Goal: Task Accomplishment & Management: Manage account settings

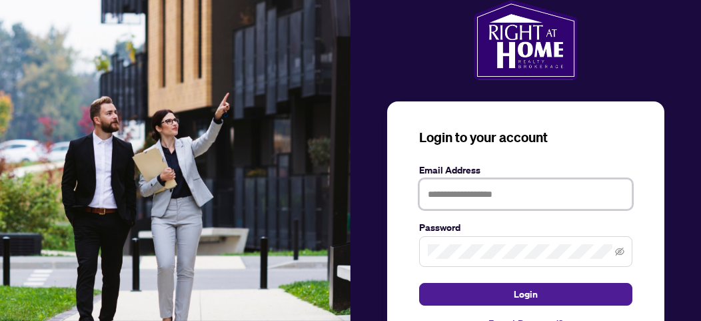
click at [517, 195] on input "text" at bounding box center [525, 194] width 213 height 31
type input "**********"
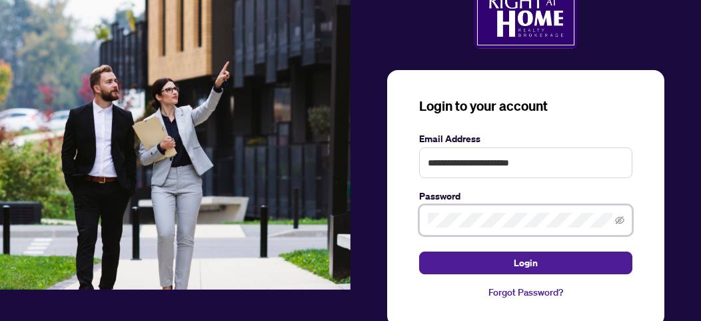
scroll to position [65, 0]
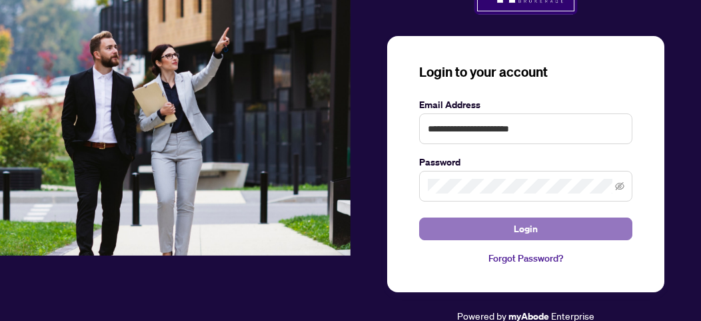
click at [532, 229] on span "Login" at bounding box center [526, 228] width 24 height 21
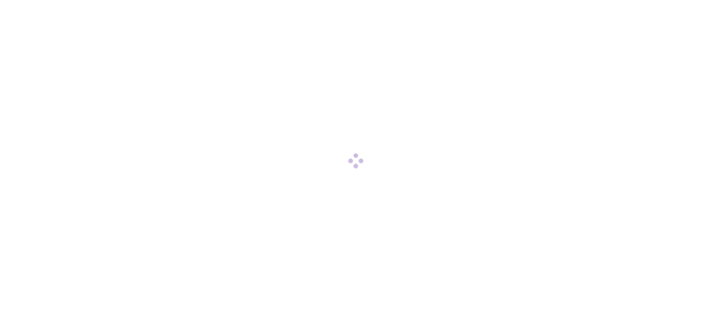
scroll to position [0, 0]
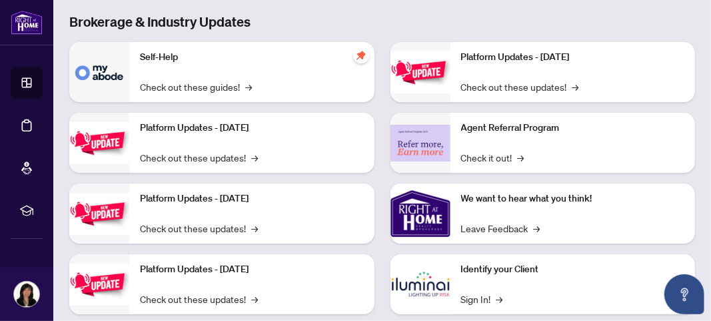
scroll to position [274, 0]
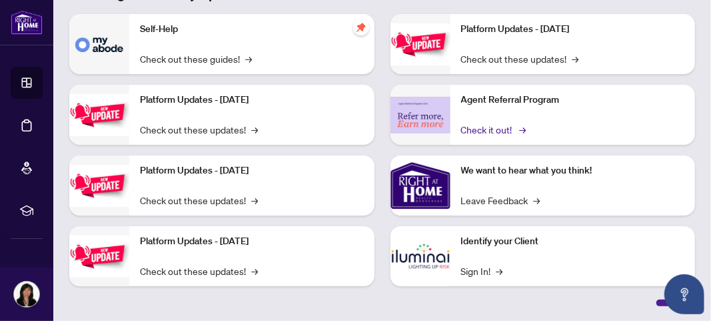
click at [506, 133] on link "Check it out! →" at bounding box center [492, 129] width 63 height 15
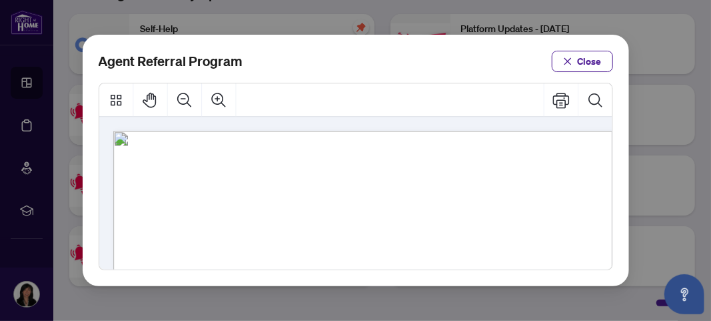
drag, startPoint x: 535, startPoint y: 232, endPoint x: 543, endPoint y: 253, distance: 22.2
click at [576, 63] on button "Close" at bounding box center [582, 61] width 61 height 21
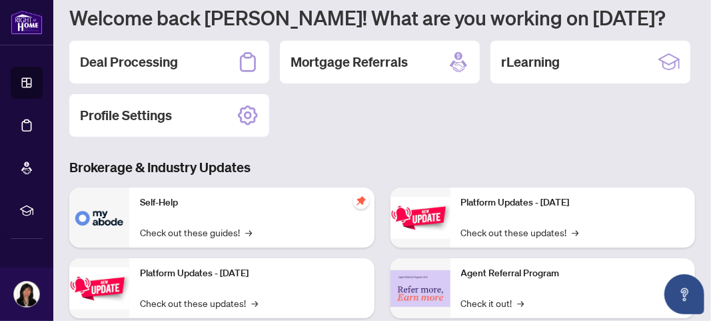
scroll to position [0, 0]
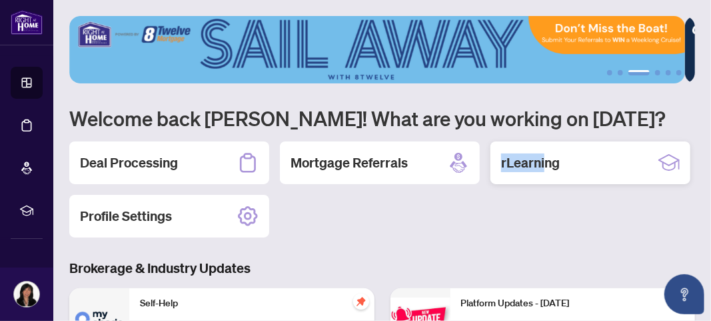
drag, startPoint x: 123, startPoint y: 227, endPoint x: 197, endPoint y: 235, distance: 75.0
click at [491, 184] on div "rLearning" at bounding box center [591, 162] width 200 height 43
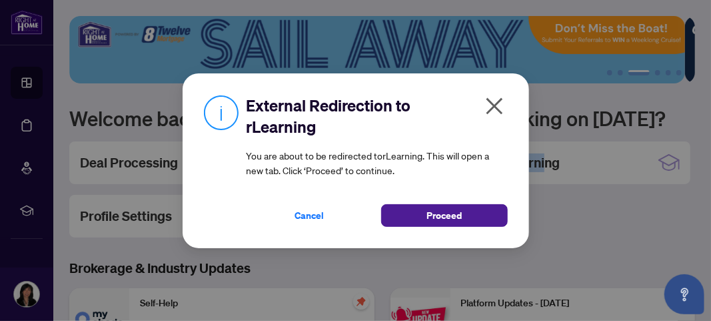
click at [490, 107] on icon "close" at bounding box center [494, 105] width 21 height 21
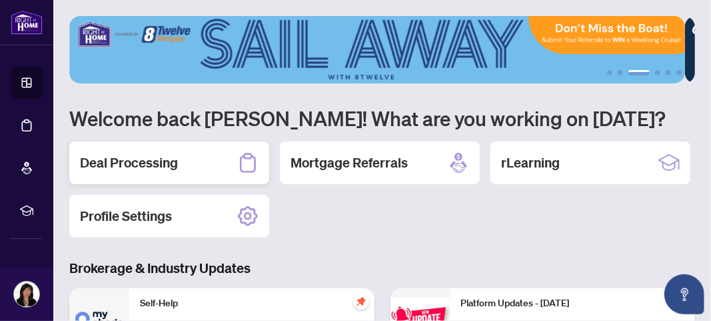
click at [145, 170] on h2 "Deal Processing" at bounding box center [129, 162] width 98 height 19
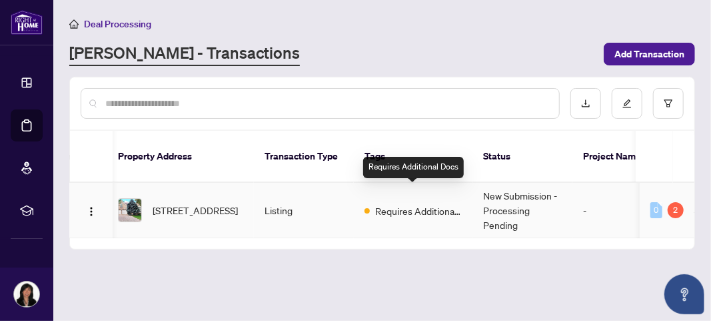
click at [416, 203] on span "Requires Additional Docs" at bounding box center [418, 210] width 87 height 15
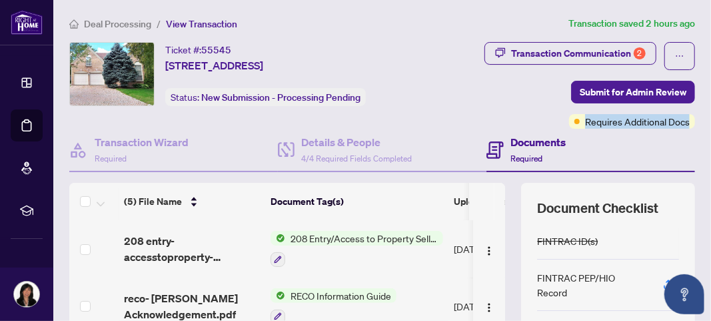
drag, startPoint x: 700, startPoint y: 105, endPoint x: 711, endPoint y: 127, distance: 24.4
click at [711, 127] on main "Deal Processing / View Transaction Transaction saved 2 hours ago Ticket #: 5554…" at bounding box center [382, 160] width 658 height 321
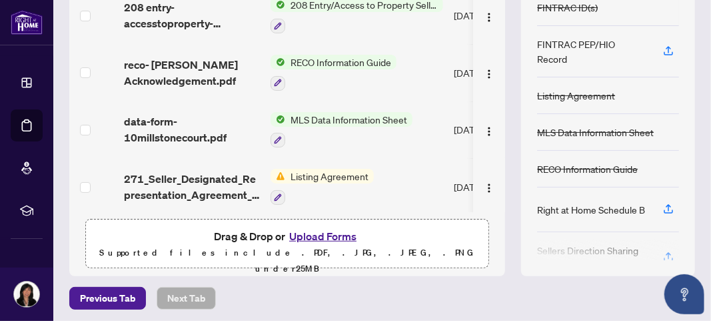
scroll to position [236, 0]
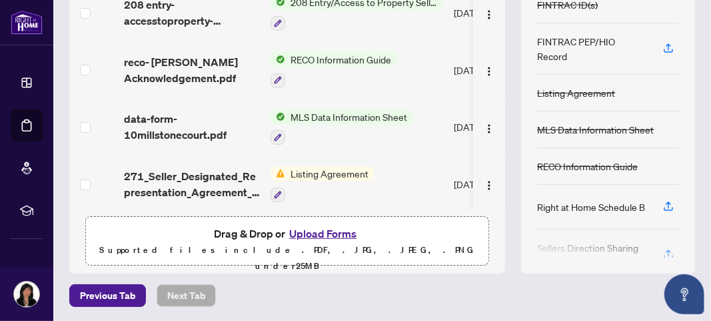
click at [317, 229] on button "Upload Forms" at bounding box center [322, 233] width 75 height 17
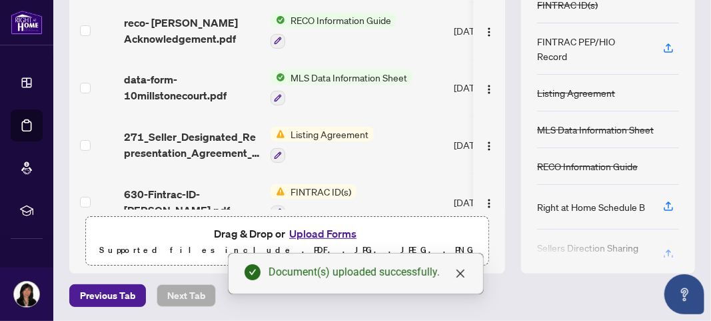
scroll to position [97, 0]
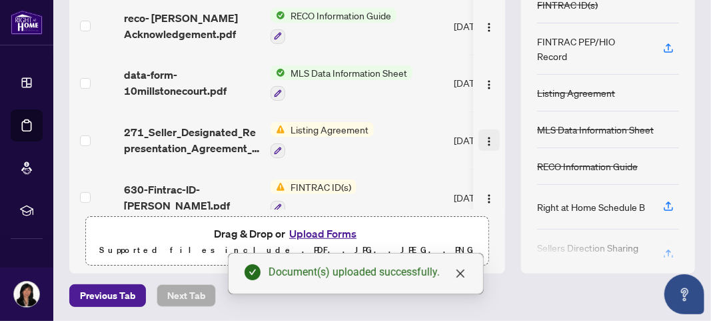
click at [484, 136] on img "button" at bounding box center [489, 141] width 11 height 11
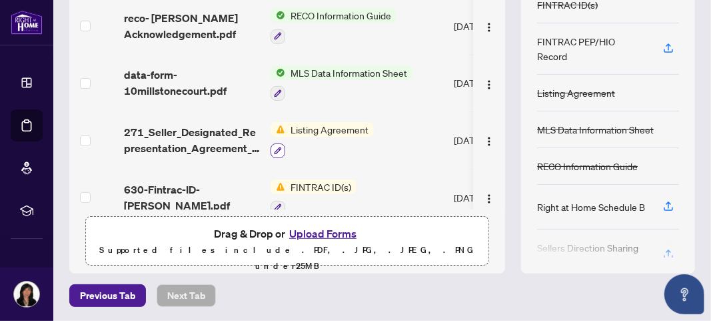
click at [280, 147] on icon "button" at bounding box center [278, 151] width 8 height 8
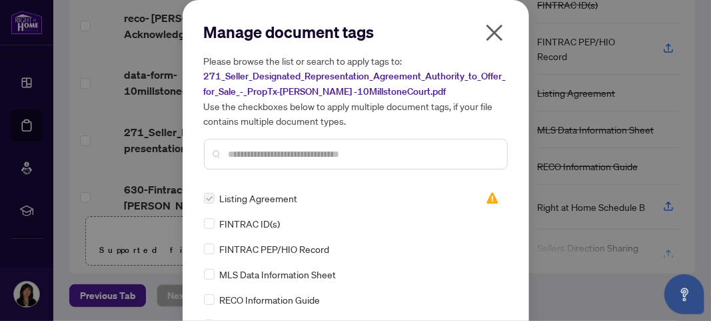
click at [486, 27] on icon "close" at bounding box center [494, 33] width 17 height 17
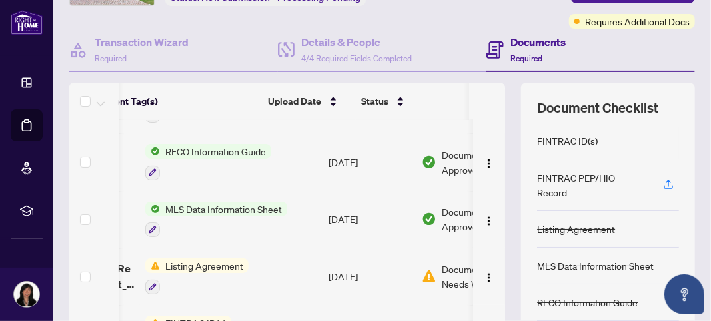
scroll to position [97, 196]
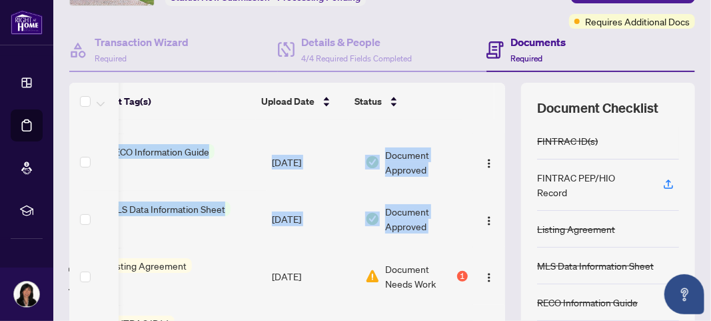
drag, startPoint x: 491, startPoint y: 194, endPoint x: 496, endPoint y: 227, distance: 33.8
click at [496, 227] on div "(6) File Name Document Tag(s) Upload Date Status (6) File Name Document Tag(s) …" at bounding box center [382, 246] width 626 height 327
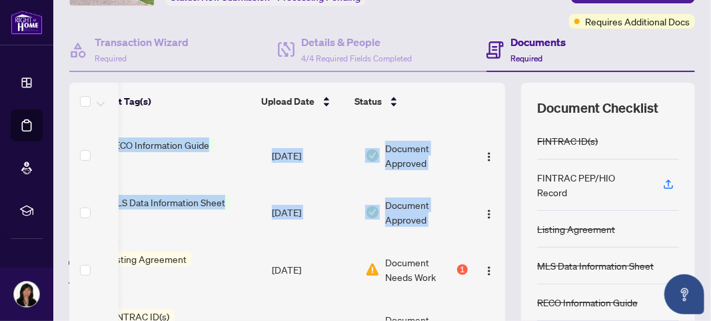
scroll to position [116, 196]
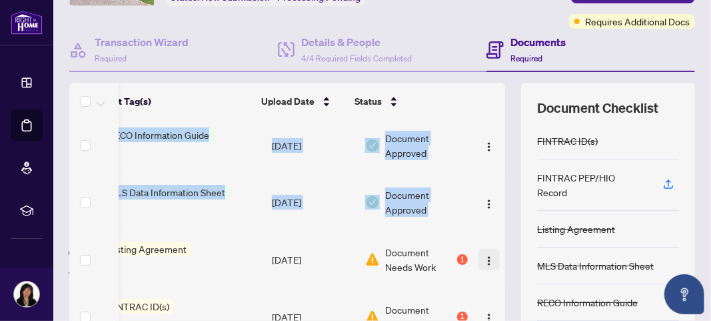
click at [484, 257] on img "button" at bounding box center [489, 260] width 11 height 11
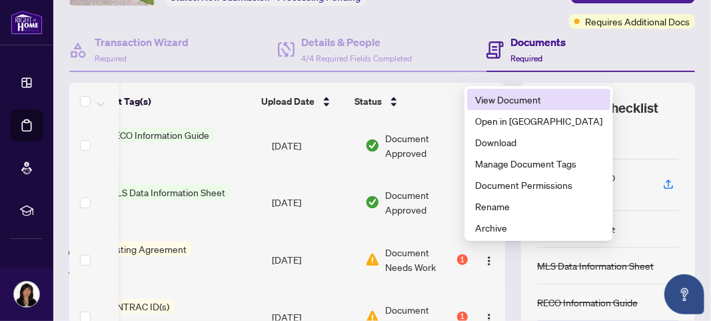
click at [519, 99] on span "View Document" at bounding box center [538, 99] width 127 height 15
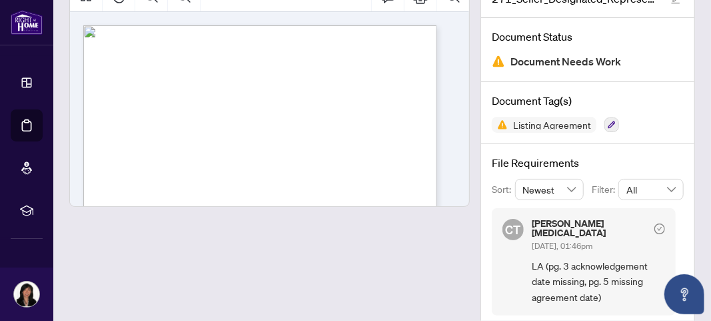
scroll to position [109, 0]
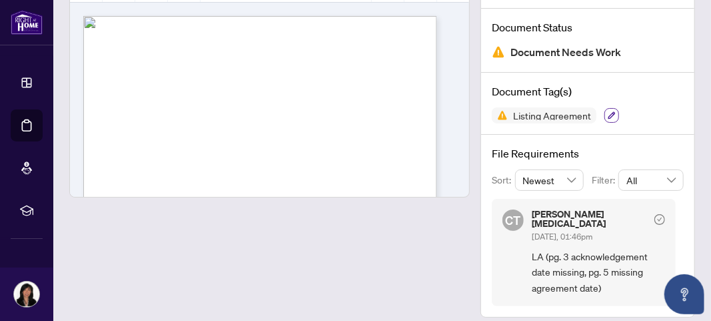
click at [608, 115] on icon "button" at bounding box center [612, 115] width 8 height 8
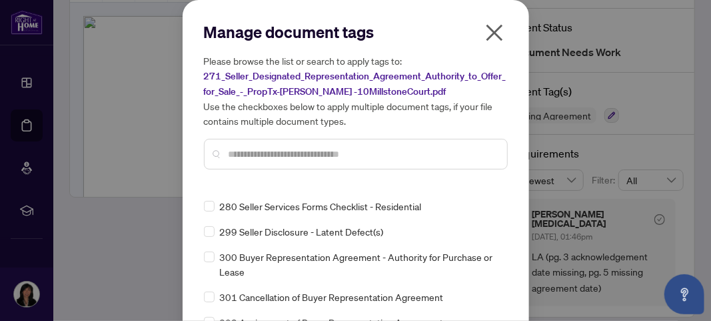
scroll to position [5483, 0]
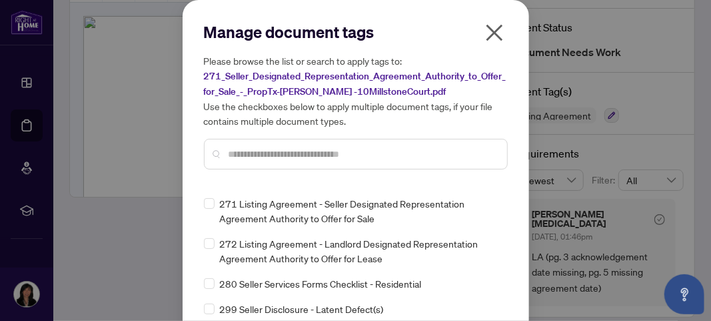
click at [489, 32] on icon "close" at bounding box center [494, 33] width 17 height 17
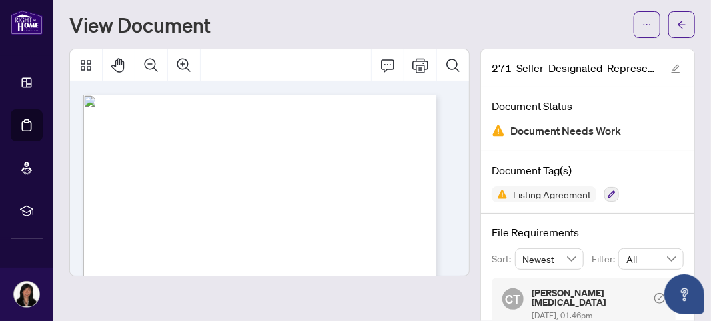
scroll to position [0, 0]
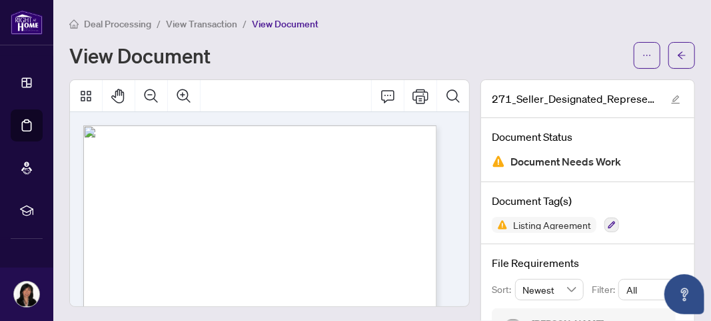
click at [205, 23] on span "View Transaction" at bounding box center [201, 24] width 71 height 12
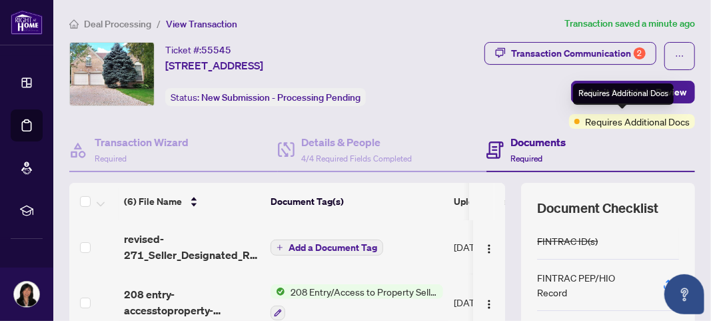
click at [643, 125] on span "Requires Additional Docs" at bounding box center [637, 121] width 105 height 15
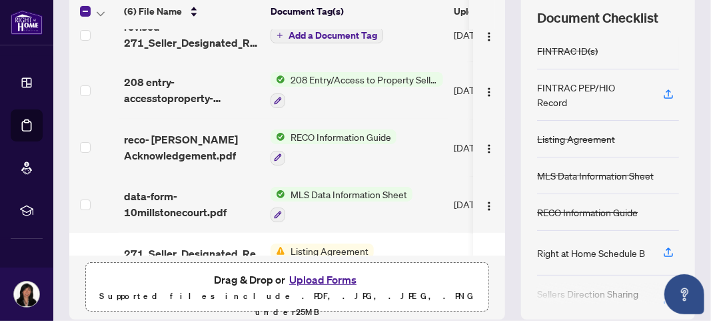
scroll to position [20, 0]
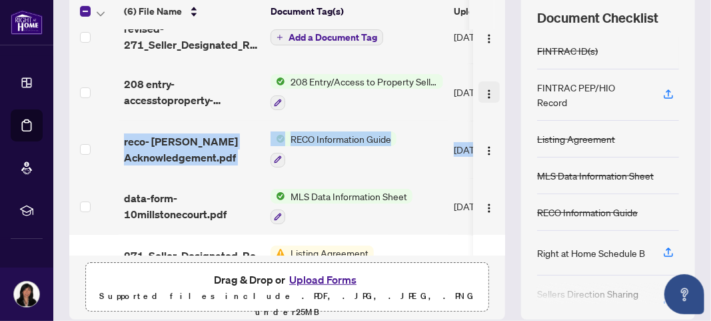
drag, startPoint x: 479, startPoint y: 133, endPoint x: 479, endPoint y: 79, distance: 53.3
click at [479, 79] on tbody "(6) File Name Document Tag(s) Upload Date Status revised-271_Seller_Designated_…" at bounding box center [378, 179] width 618 height 339
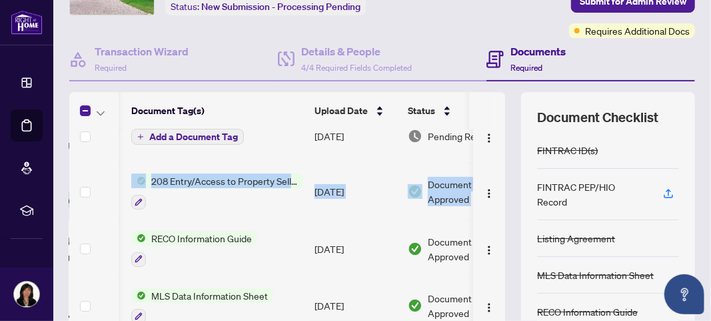
scroll to position [0, 196]
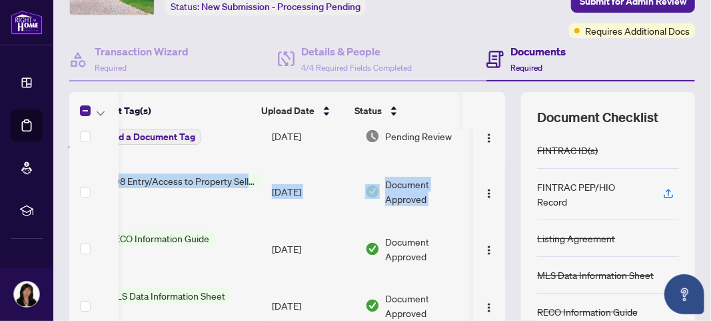
drag, startPoint x: 491, startPoint y: 169, endPoint x: 491, endPoint y: 143, distance: 25.3
click at [491, 143] on tbody "(6) File Name Document Tag(s) Upload Date Status revised-271_Seller_Designated_…" at bounding box center [196, 278] width 618 height 339
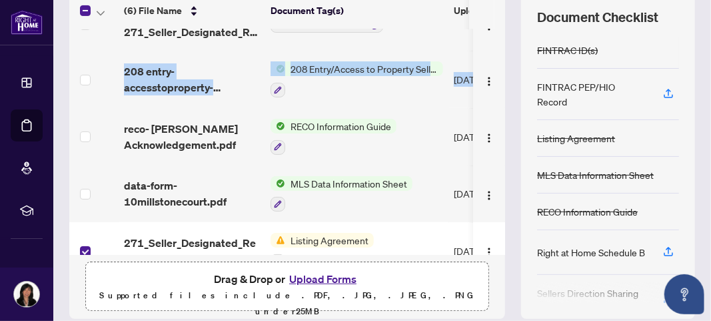
scroll to position [20, 0]
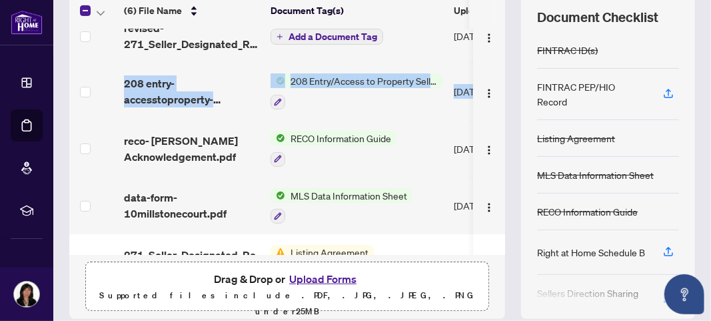
click at [343, 32] on span "Add a Document Tag" at bounding box center [333, 36] width 89 height 9
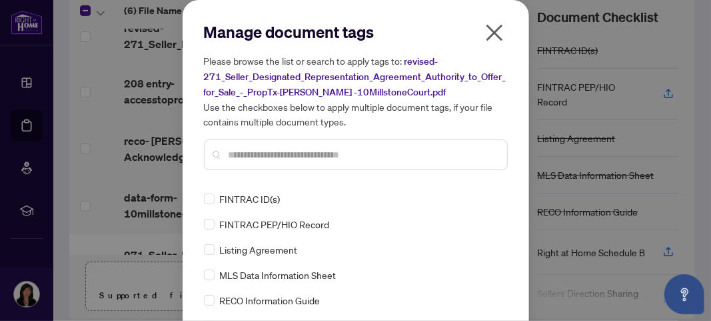
click at [209, 246] on div "Listing Agreement" at bounding box center [352, 249] width 296 height 15
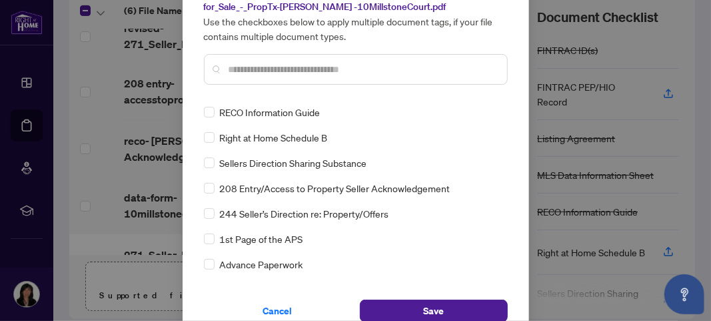
scroll to position [128, 0]
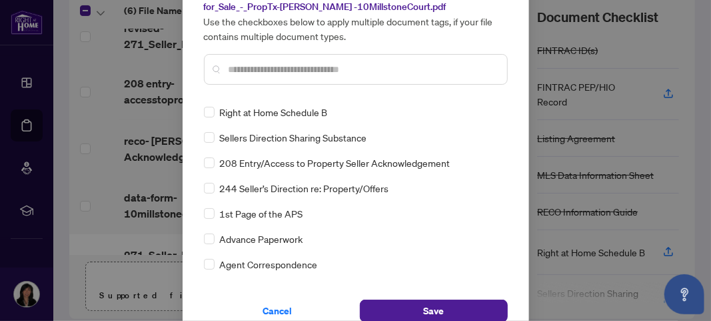
click at [503, 107] on div "Manage document tags Please browse the list or search to apply tags to: revised…" at bounding box center [356, 129] width 347 height 429
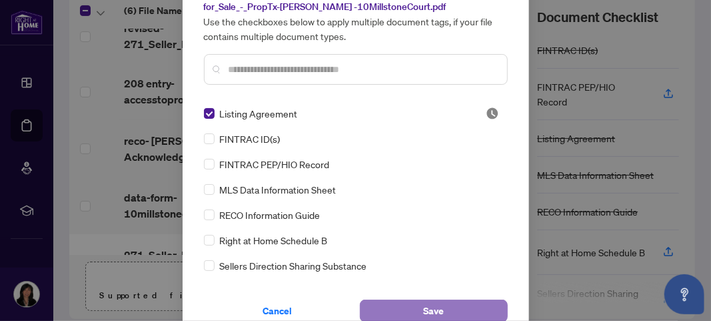
click at [407, 305] on button "Save" at bounding box center [434, 310] width 148 height 23
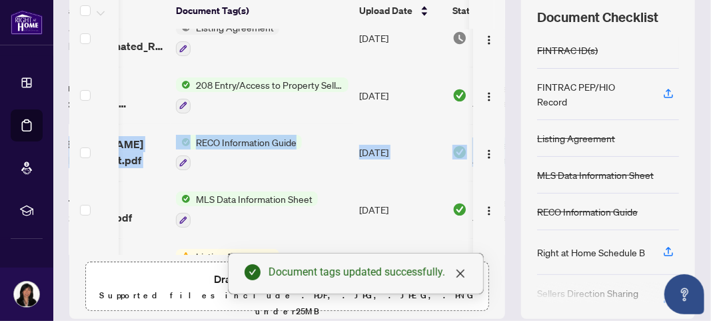
scroll to position [0, 148]
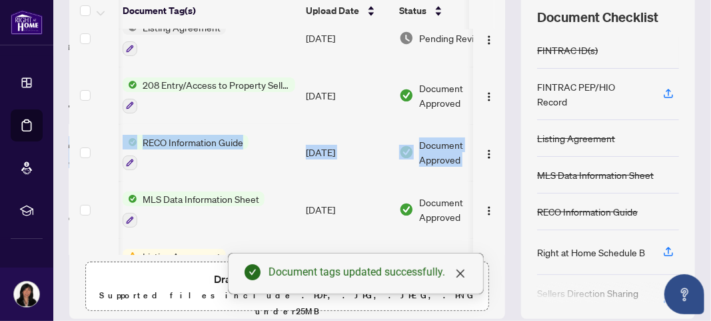
drag, startPoint x: 489, startPoint y: 129, endPoint x: 489, endPoint y: 95, distance: 34.0
click at [489, 95] on tbody "(6) File Name Document Tag(s) Upload Date Status revised-271_Seller_Designated_…" at bounding box center [230, 180] width 618 height 343
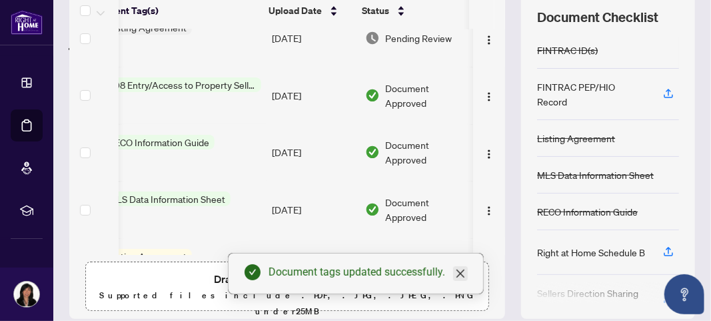
click at [460, 278] on icon "close" at bounding box center [460, 273] width 11 height 11
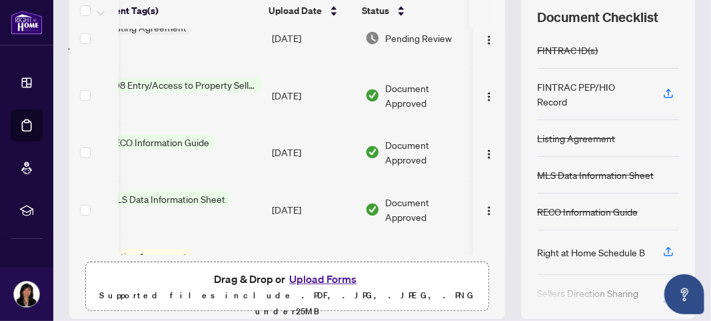
scroll to position [20, 121]
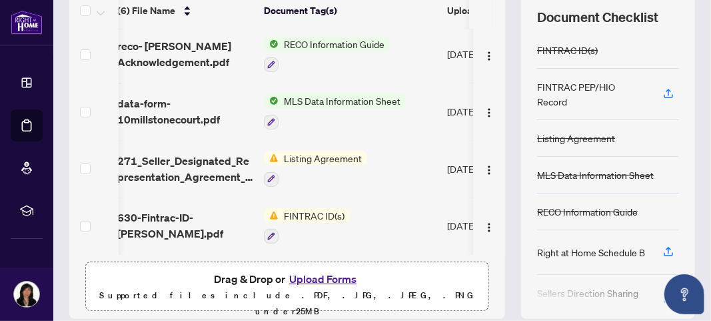
click at [305, 277] on button "Upload Forms" at bounding box center [322, 278] width 75 height 17
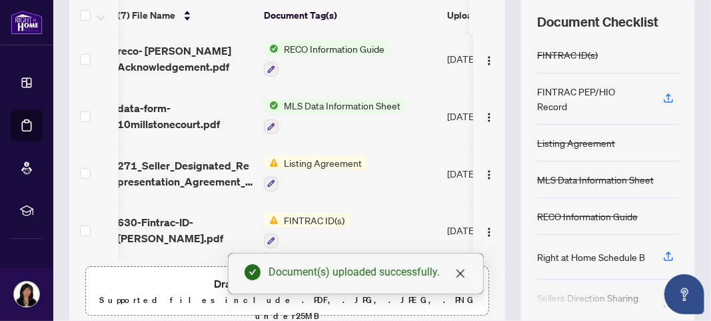
drag, startPoint x: 207, startPoint y: 257, endPoint x: 241, endPoint y: 243, distance: 37.1
click at [141, 259] on div "(7) File Name Document Tag(s) Upload Date Status (7) File Name Document Tag(s) …" at bounding box center [287, 160] width 436 height 327
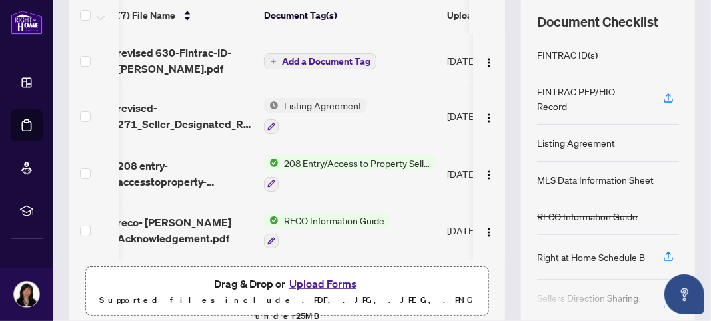
click at [317, 57] on span "Add a Document Tag" at bounding box center [326, 61] width 89 height 9
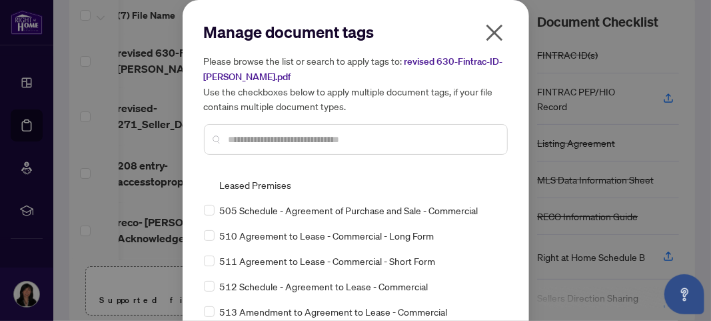
scroll to position [91, 0]
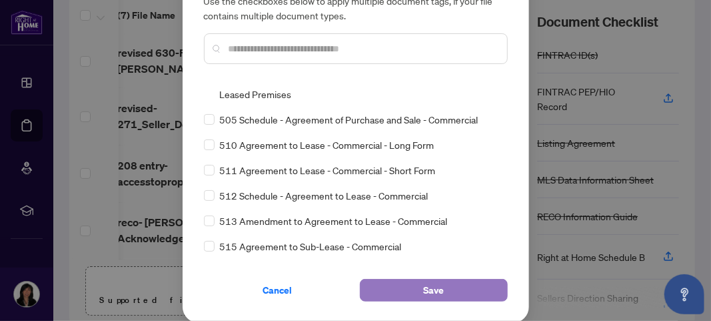
click at [445, 293] on button "Save" at bounding box center [434, 290] width 148 height 23
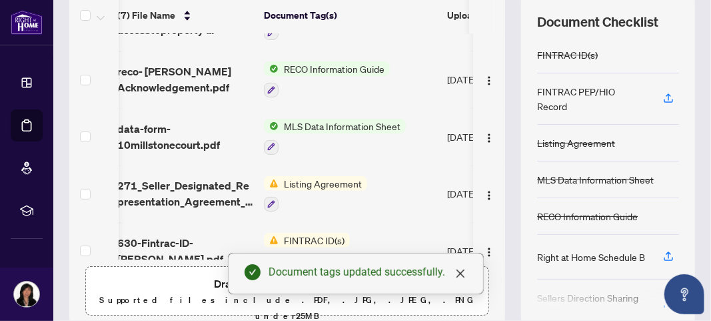
scroll to position [176, 7]
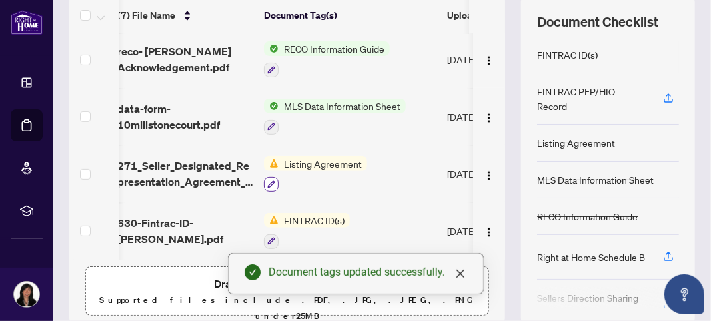
click at [271, 183] on button "button" at bounding box center [271, 184] width 15 height 15
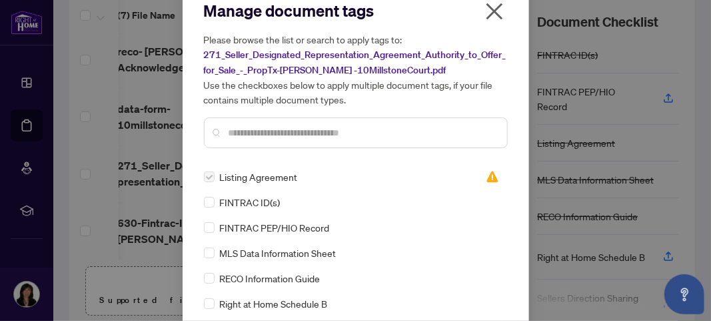
scroll to position [0, 0]
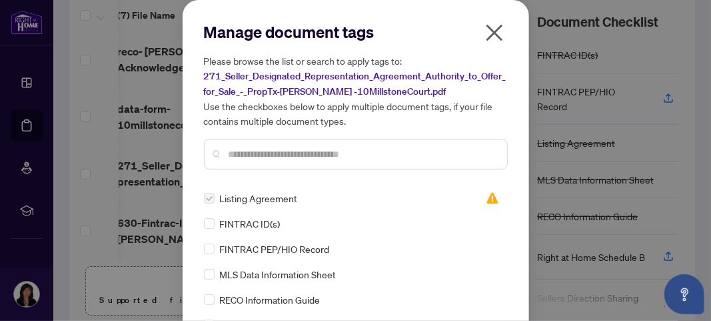
click at [493, 33] on icon "close" at bounding box center [494, 32] width 21 height 21
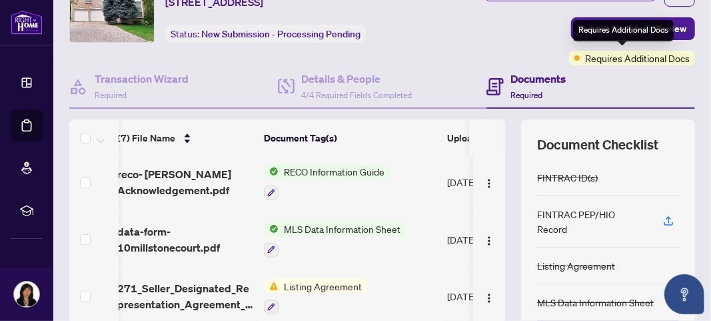
click at [603, 33] on div "Requires Additional Docs" at bounding box center [623, 30] width 101 height 21
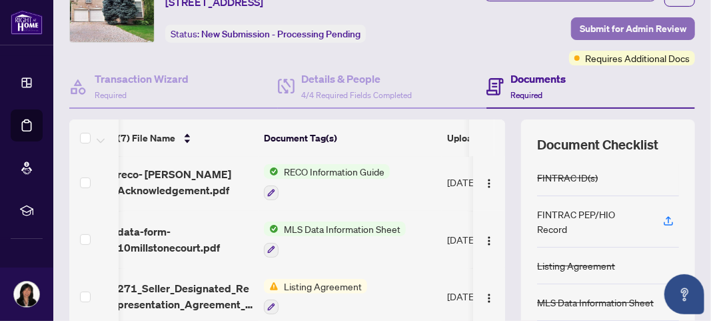
click at [619, 23] on span "Submit for Admin Review" at bounding box center [633, 28] width 107 height 21
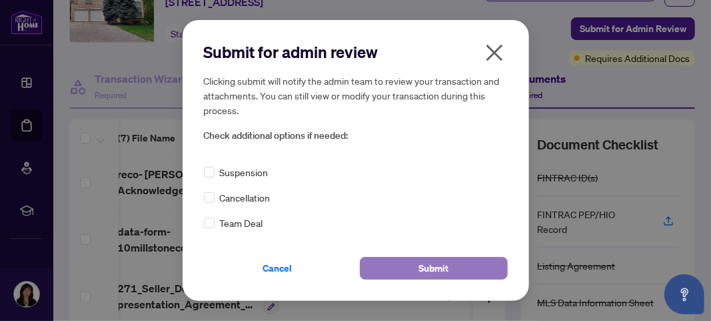
click at [469, 277] on button "Submit" at bounding box center [434, 268] width 148 height 23
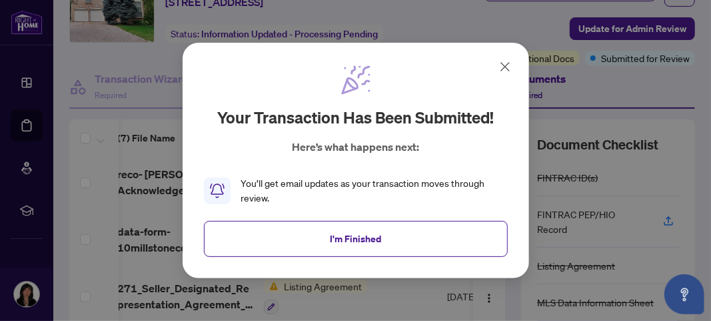
click at [505, 67] on icon at bounding box center [505, 67] width 8 height 8
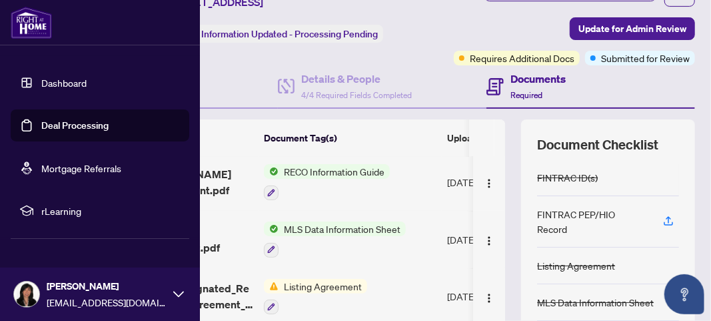
click at [73, 82] on link "Dashboard" at bounding box center [63, 83] width 45 height 12
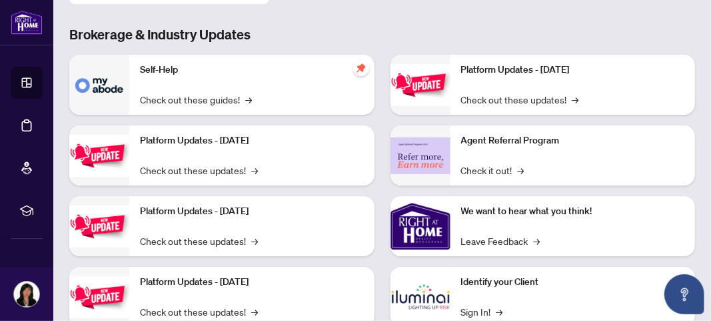
scroll to position [274, 0]
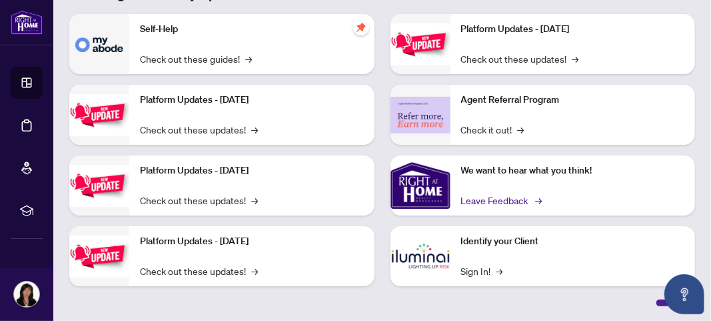
click at [509, 201] on link "Leave Feedback →" at bounding box center [500, 200] width 79 height 15
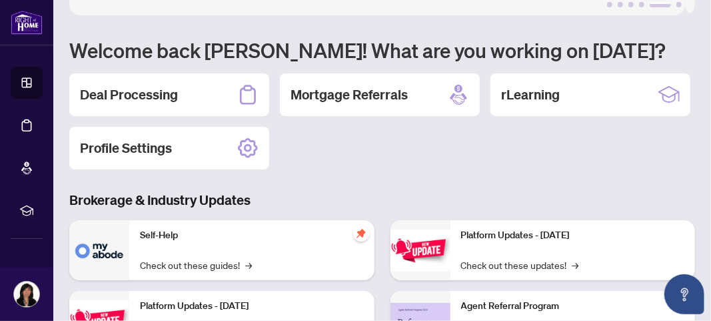
scroll to position [0, 0]
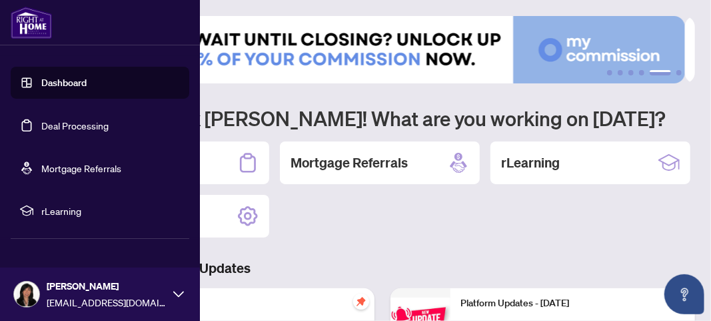
click at [179, 293] on icon at bounding box center [178, 294] width 11 height 11
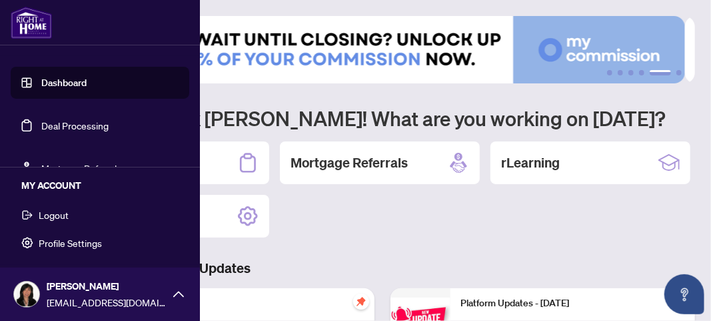
click at [95, 242] on span "Profile Settings" at bounding box center [70, 242] width 63 height 21
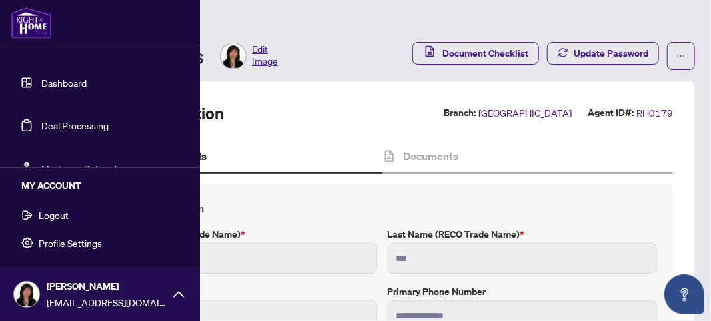
type input "**********"
type input "****"
type input "**********"
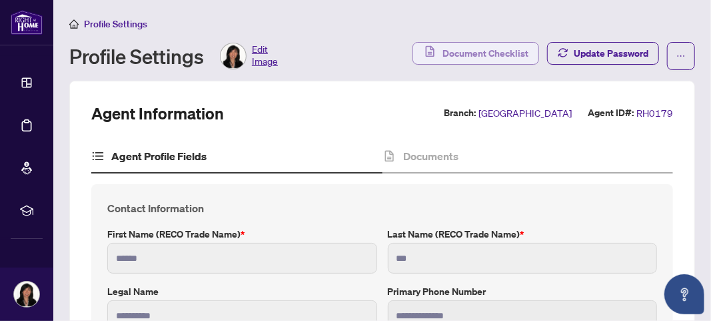
click at [503, 53] on span "Document Checklist" at bounding box center [486, 53] width 86 height 21
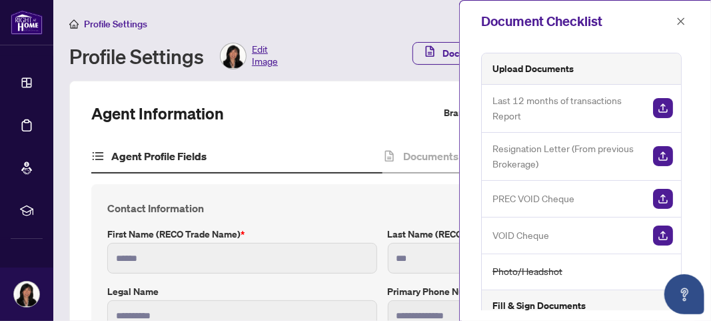
click at [633, 27] on div "Document Checklist" at bounding box center [576, 21] width 191 height 20
click at [326, 55] on div "Profile Settings Edit Image" at bounding box center [236, 56] width 335 height 27
click at [677, 23] on icon "close" at bounding box center [681, 21] width 9 height 9
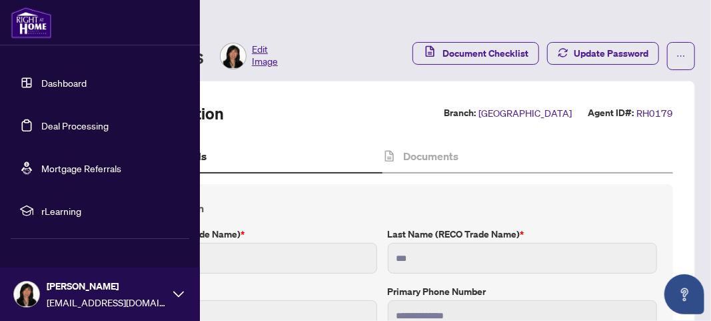
click at [57, 80] on link "Dashboard" at bounding box center [63, 83] width 45 height 12
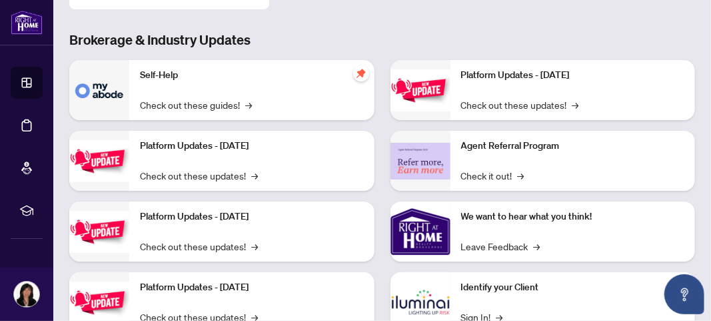
scroll to position [274, 0]
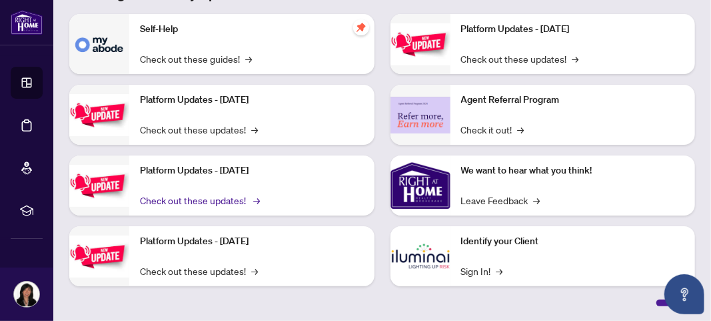
click at [215, 194] on link "Check out these updates! →" at bounding box center [199, 200] width 118 height 15
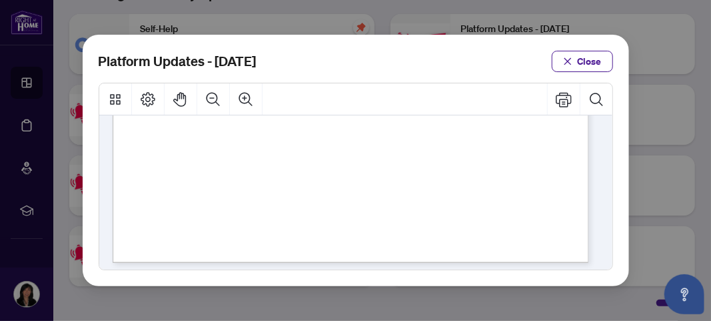
scroll to position [488, 0]
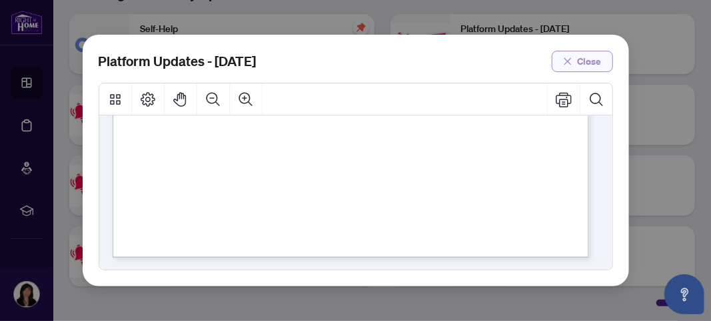
click at [593, 65] on span "Close" at bounding box center [590, 61] width 24 height 21
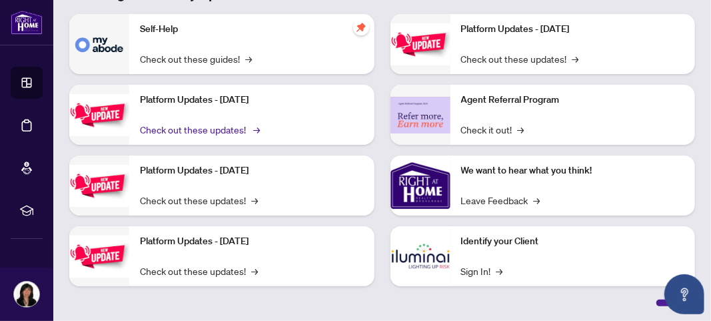
click at [193, 133] on link "Check out these updates! →" at bounding box center [199, 129] width 118 height 15
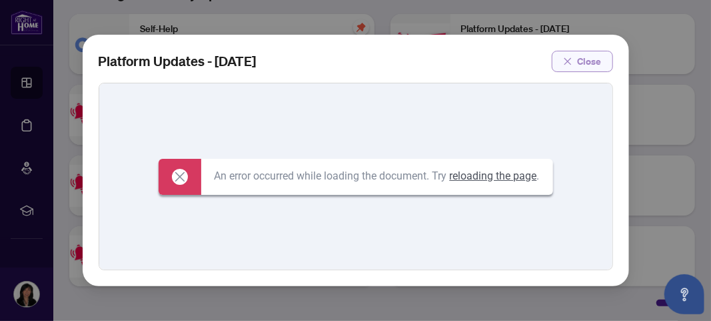
click at [588, 59] on span "Close" at bounding box center [590, 61] width 24 height 21
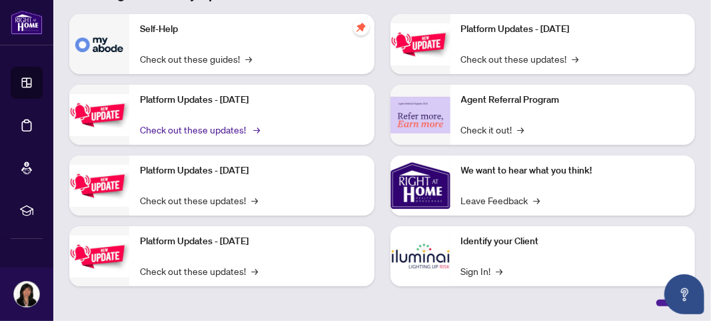
click at [259, 129] on span "→" at bounding box center [256, 129] width 7 height 15
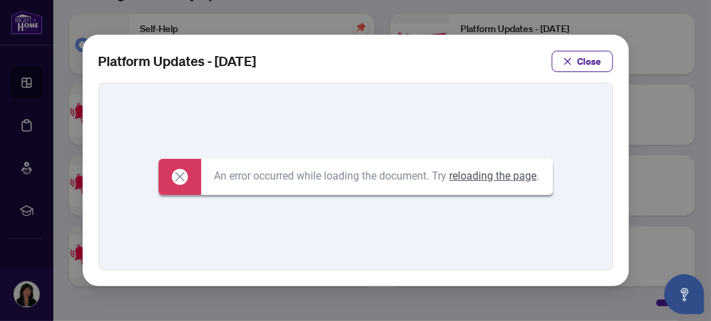
click at [593, 62] on span "Close" at bounding box center [590, 61] width 24 height 21
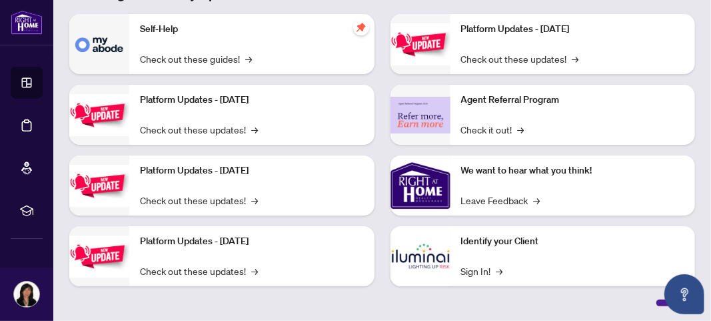
drag, startPoint x: 141, startPoint y: 95, endPoint x: 347, endPoint y: 90, distance: 205.4
click at [347, 90] on div "Platform Updates - [DATE] Check out these updates! →" at bounding box center [251, 115] width 245 height 60
copy p "Platform Updates - [DATE]"
click at [685, 295] on icon "Open asap" at bounding box center [684, 291] width 7 height 9
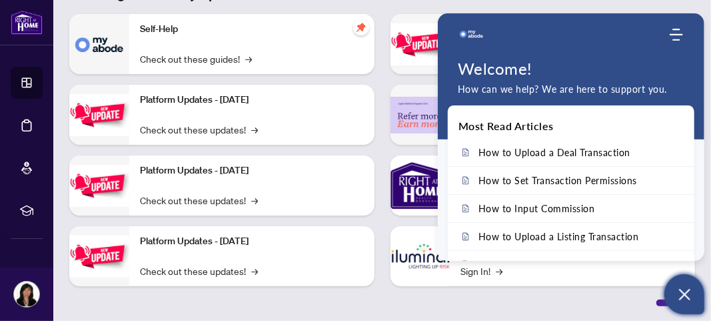
scroll to position [0, 0]
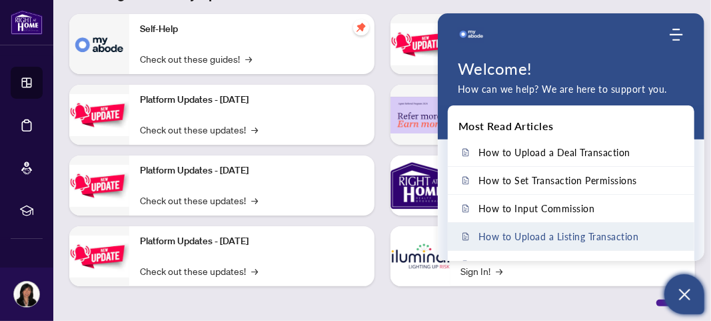
click at [616, 240] on span "How to Upload a Listing Transaction" at bounding box center [559, 236] width 161 height 11
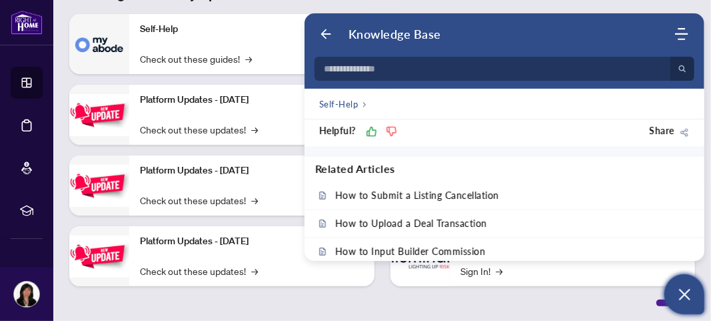
scroll to position [1266, 0]
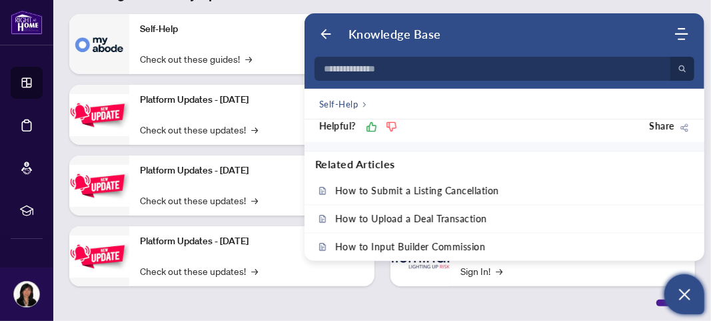
click at [359, 300] on div at bounding box center [382, 301] width 626 height 9
